Goal: Information Seeking & Learning: Stay updated

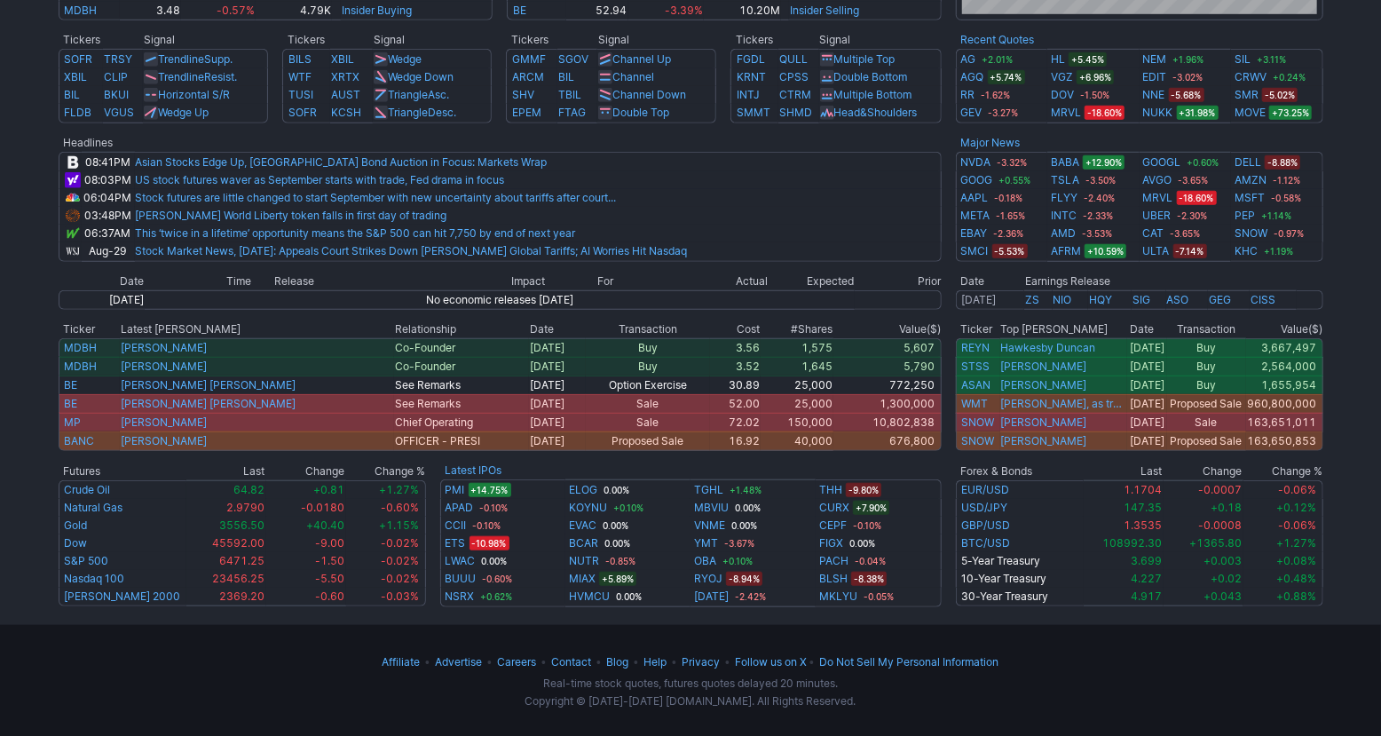
scroll to position [692, 0]
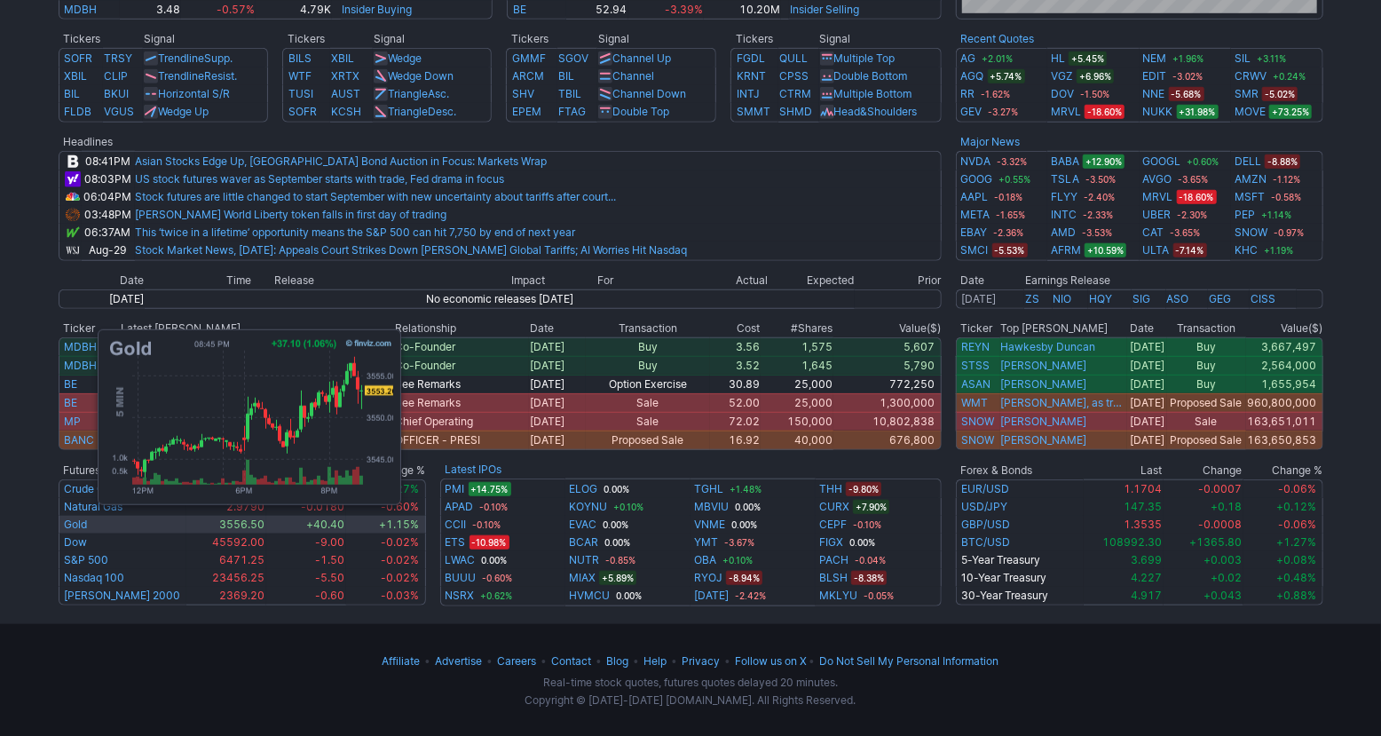
click at [88, 525] on td "Gold" at bounding box center [123, 525] width 128 height 18
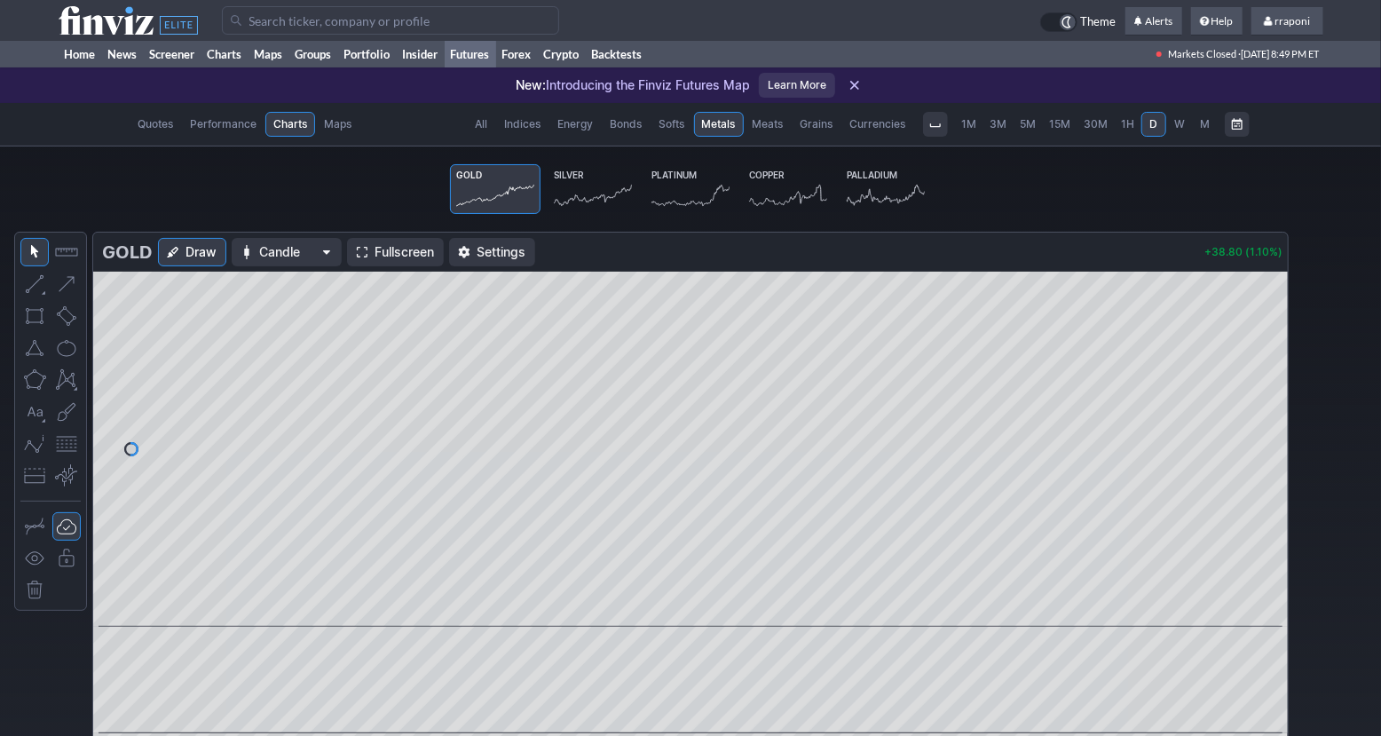
click at [625, 192] on icon at bounding box center [593, 195] width 78 height 25
click at [502, 178] on link "Gold" at bounding box center [495, 189] width 91 height 50
click at [387, 64] on link "Portfolio" at bounding box center [367, 54] width 59 height 27
